Goal: Register for event/course

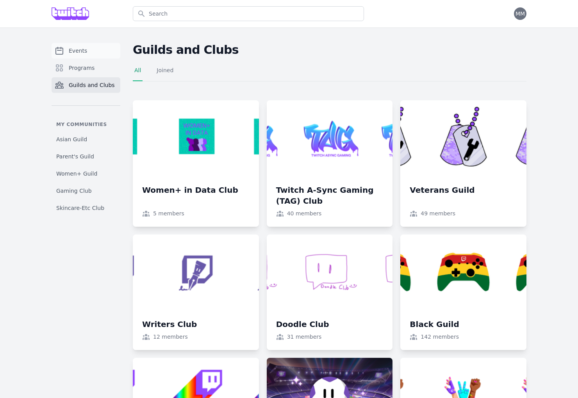
click at [84, 51] on span "Events" at bounding box center [78, 51] width 18 height 8
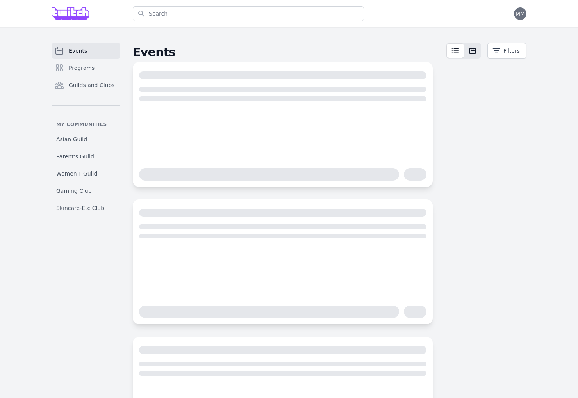
click at [469, 51] on icon at bounding box center [472, 51] width 6 height 6
click at [457, 52] on icon at bounding box center [454, 50] width 9 height 9
click at [174, 146] on div at bounding box center [282, 118] width 287 height 100
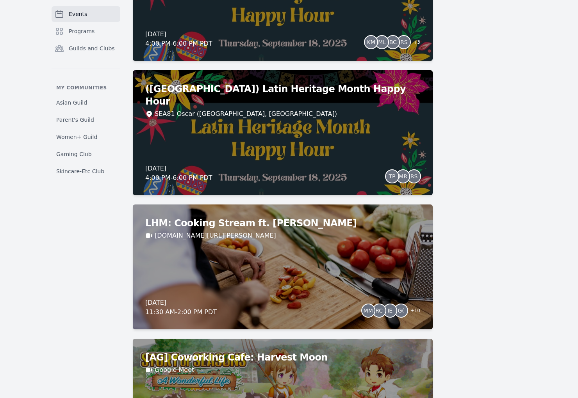
scroll to position [1397, 0]
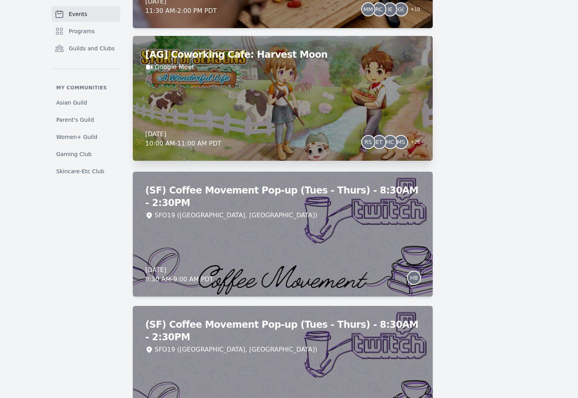
click at [344, 114] on div "[AG] Coworking Cafe: Harvest Moon Google Meet Monday, September 22, 2025 10:00 …" at bounding box center [283, 98] width 300 height 125
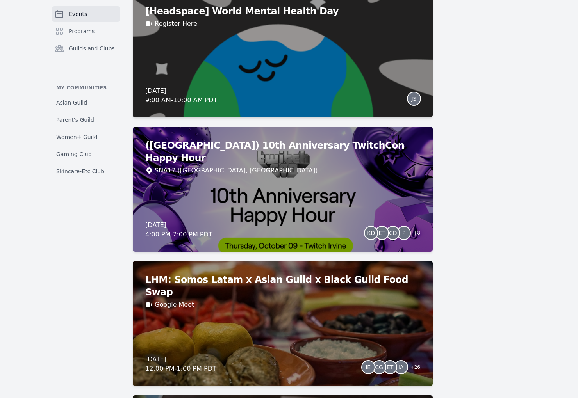
scroll to position [3618, 0]
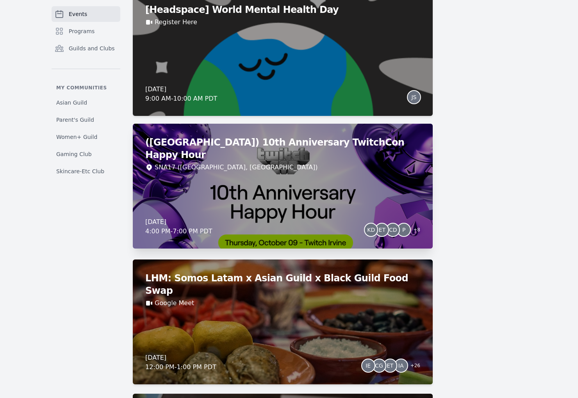
click at [301, 181] on div "(Irvine) 10th Anniversary TwitchCon Happy Hour SNA17 (Irvine, CA) Thursday, Oct…" at bounding box center [283, 186] width 300 height 125
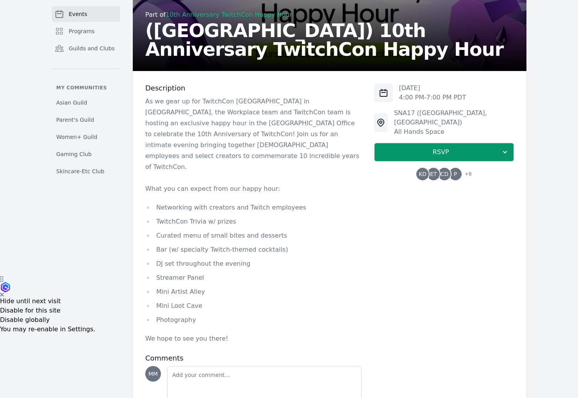
scroll to position [151, 0]
